Goal: Obtain resource: Obtain resource

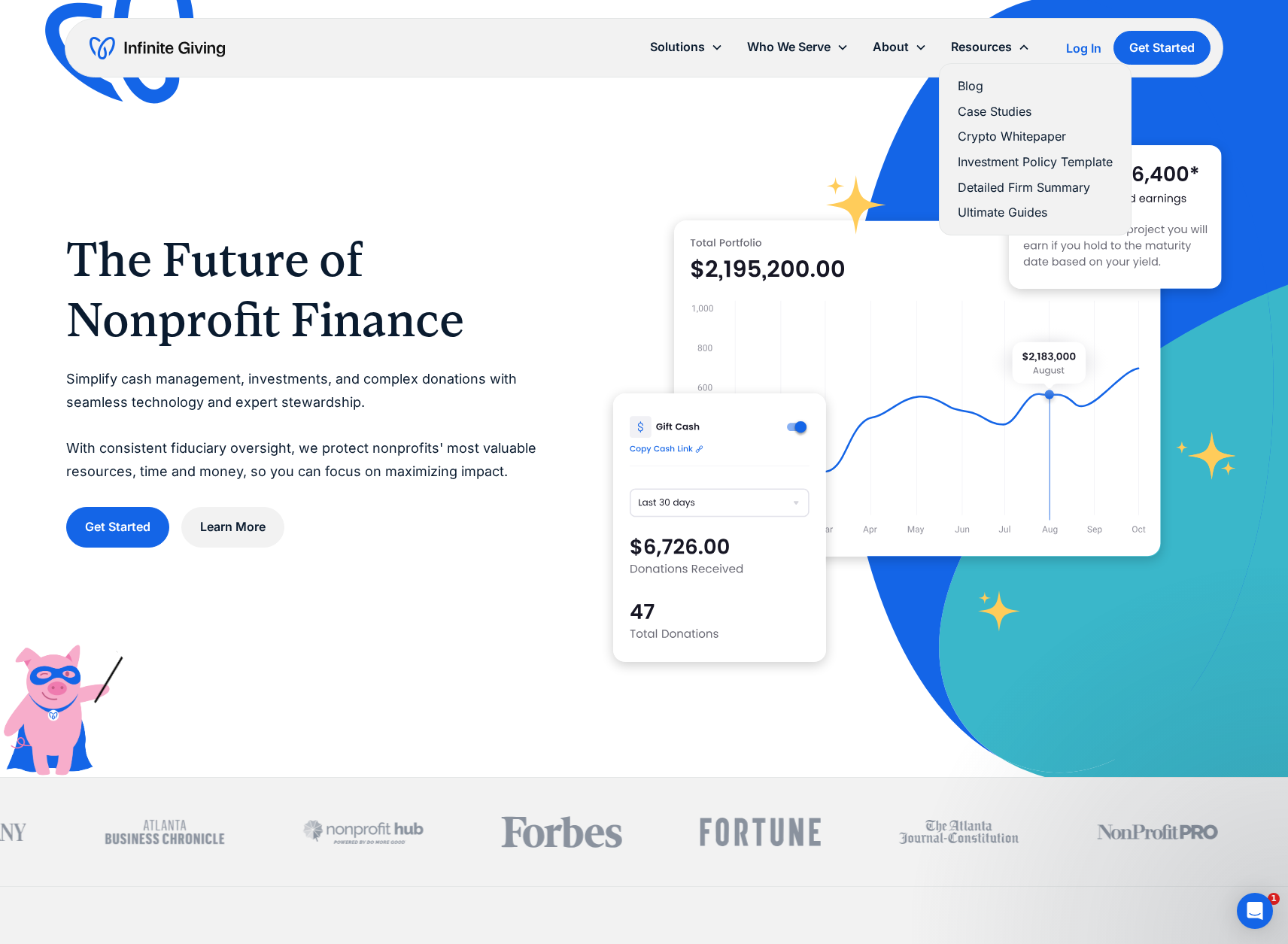
click at [991, 158] on link "Investment Policy Template" at bounding box center [1036, 162] width 155 height 20
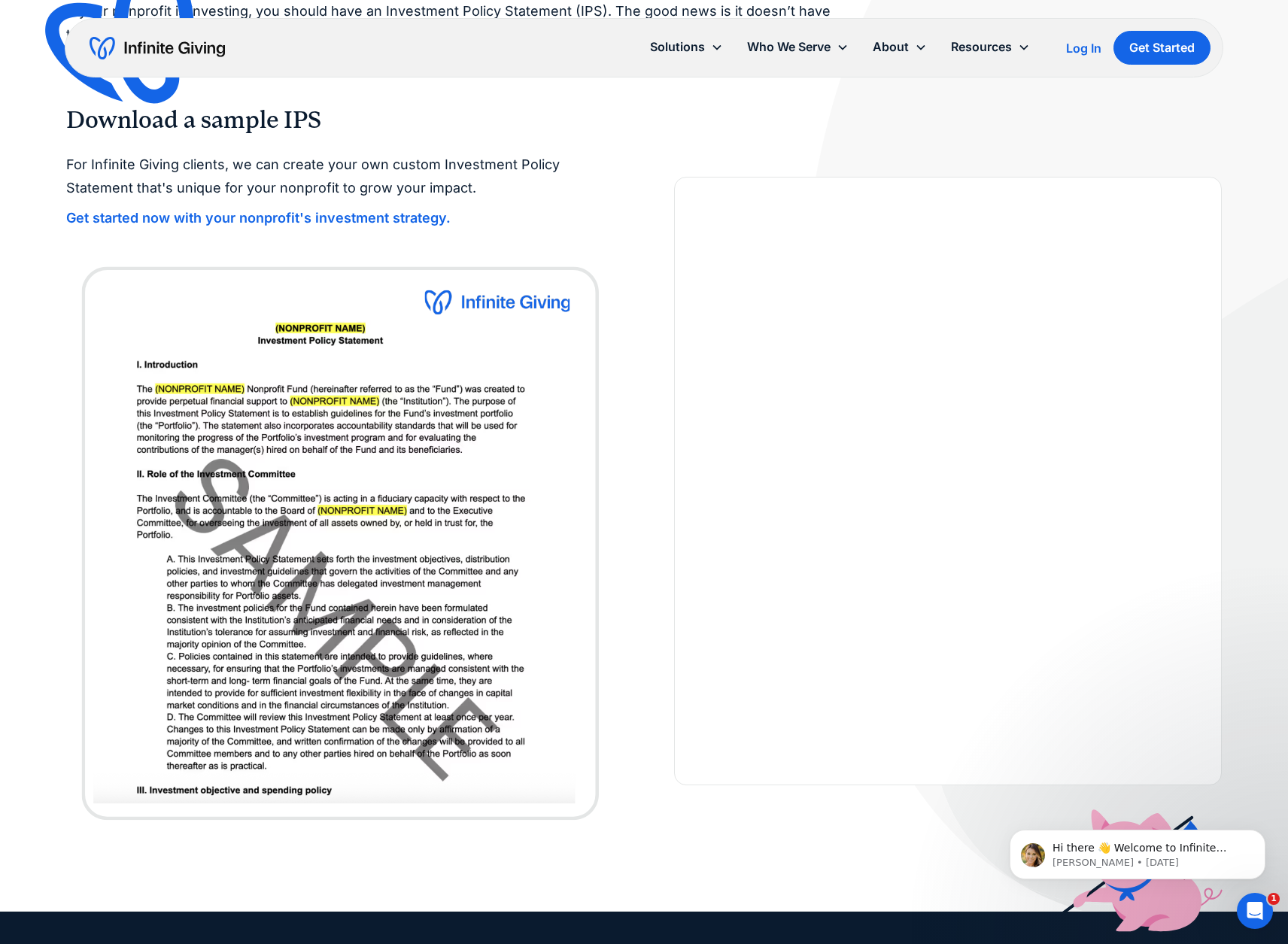
scroll to position [207, 0]
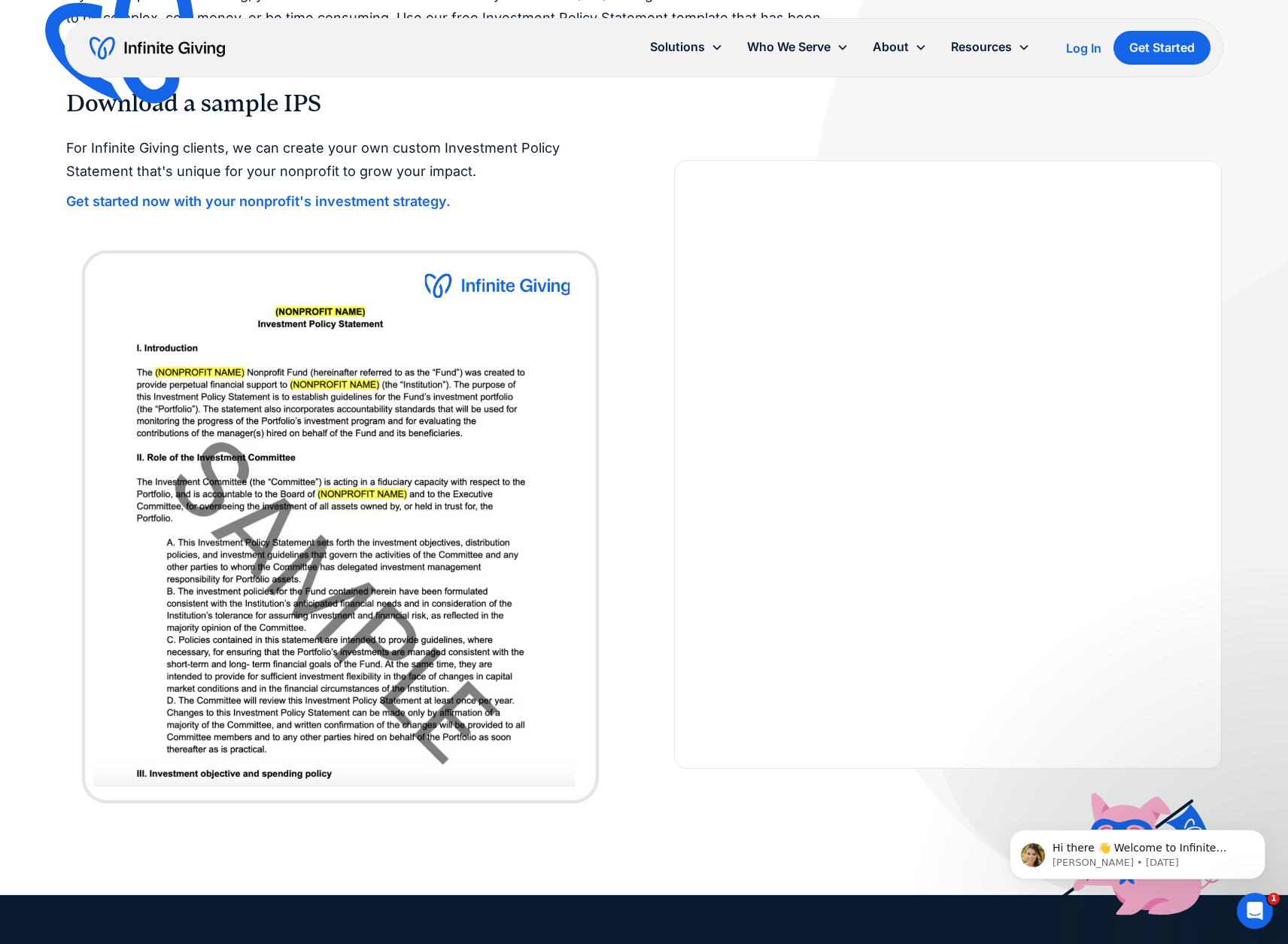
click at [461, 447] on img at bounding box center [340, 523] width 548 height 572
click at [413, 493] on img at bounding box center [340, 523] width 548 height 572
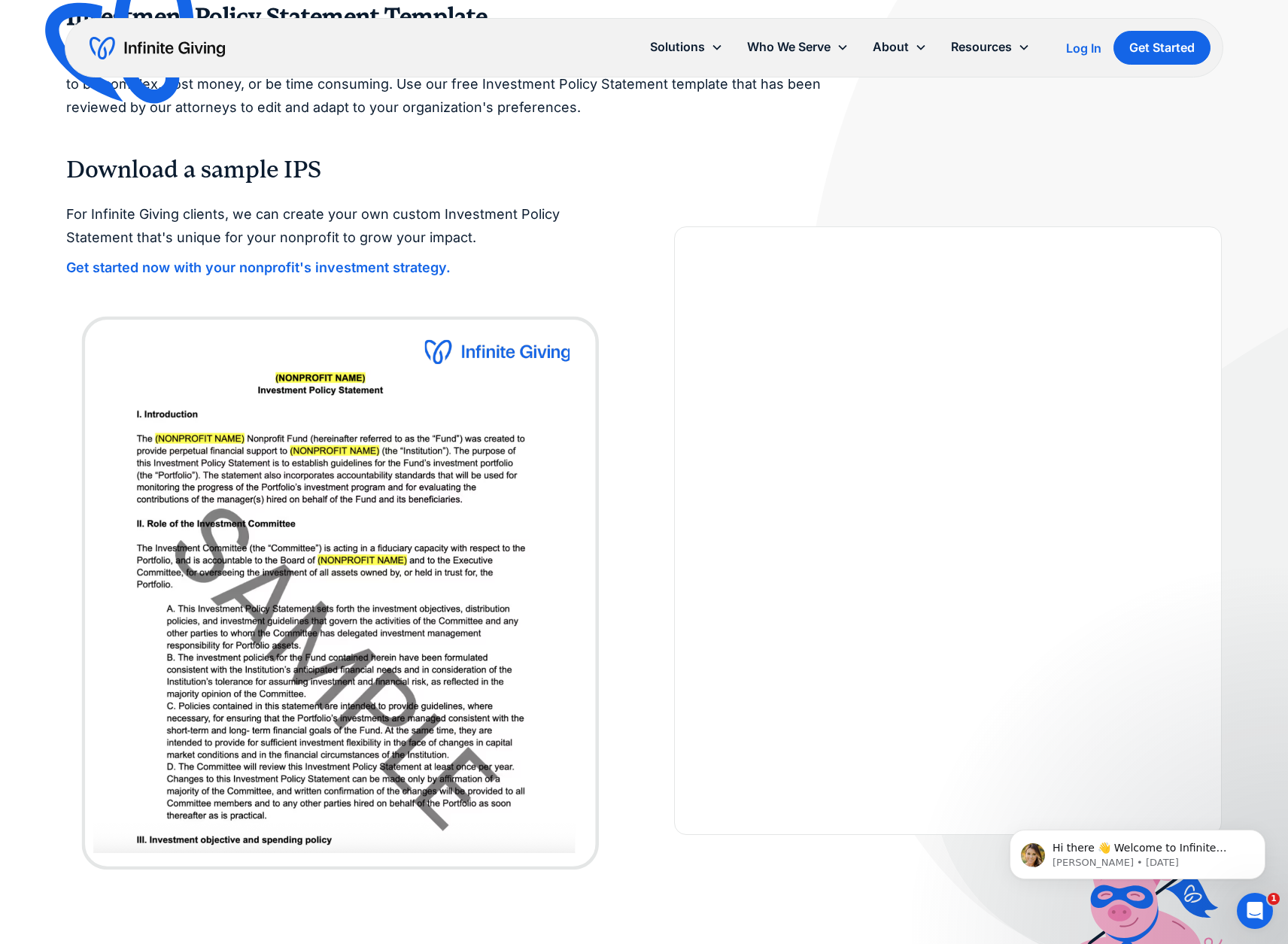
scroll to position [0, 0]
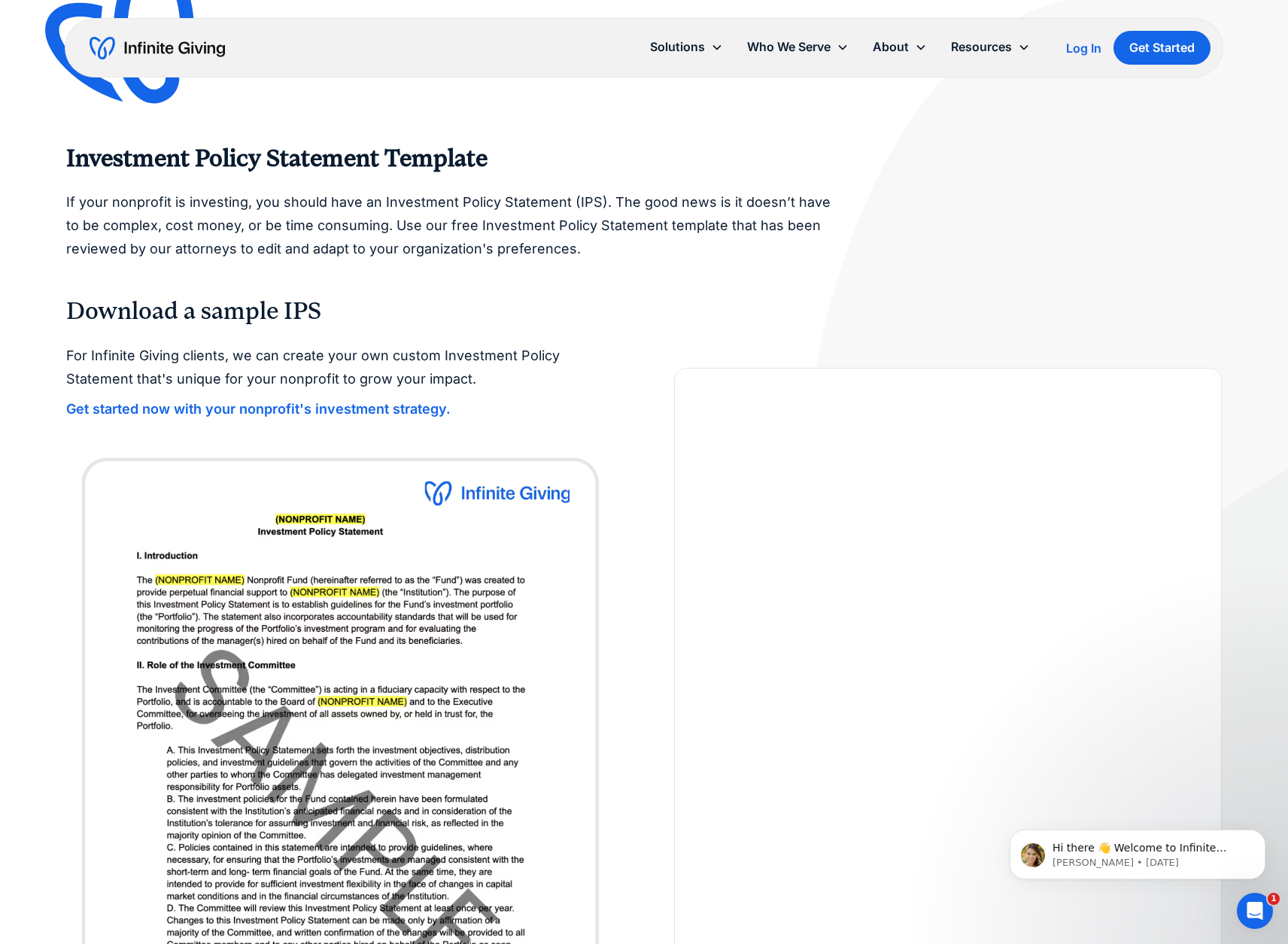
click at [400, 408] on strong "Get started now with your nonprofit's investment strategy." at bounding box center [258, 408] width 385 height 16
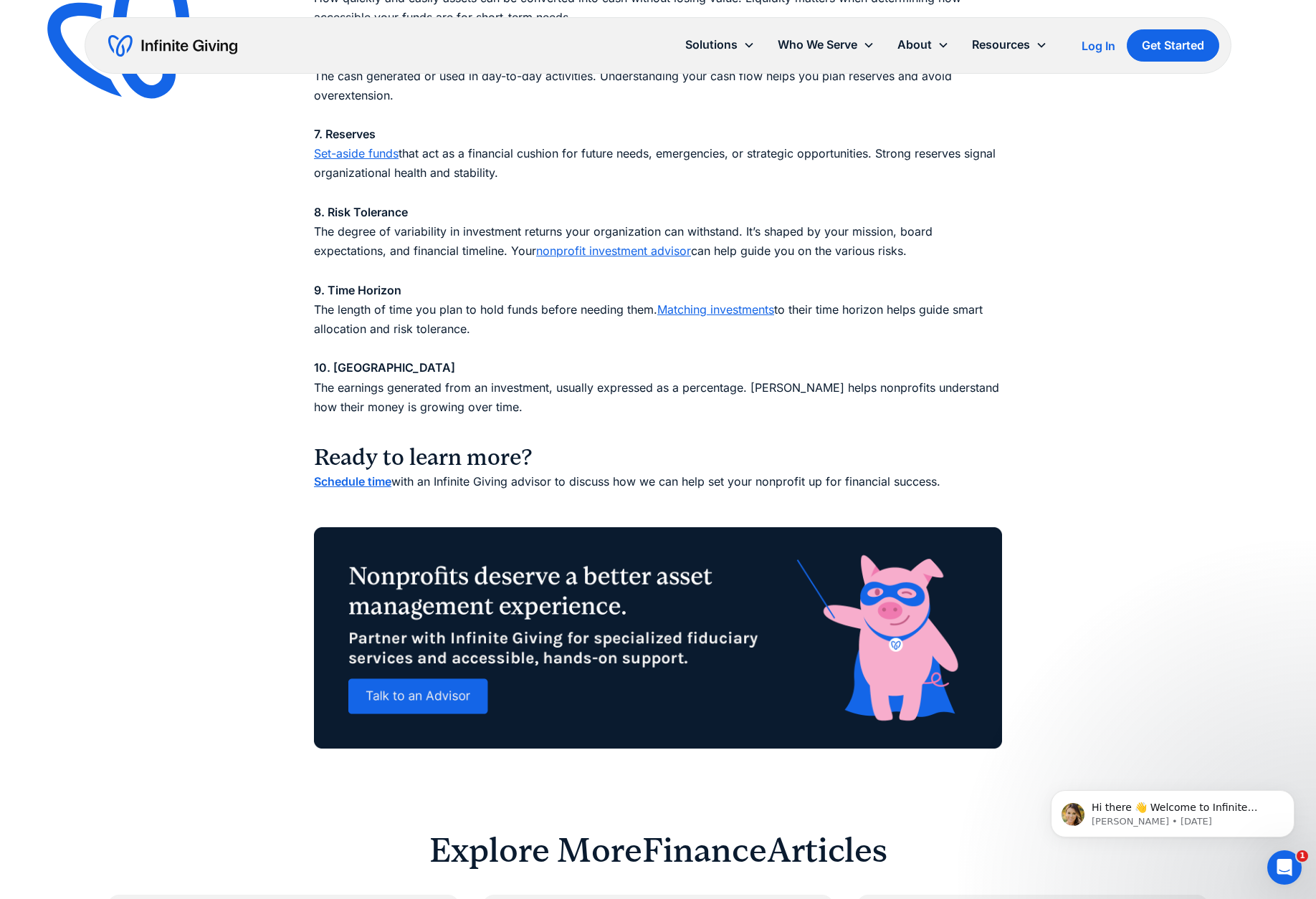
scroll to position [1829, 0]
